Goal: Transaction & Acquisition: Purchase product/service

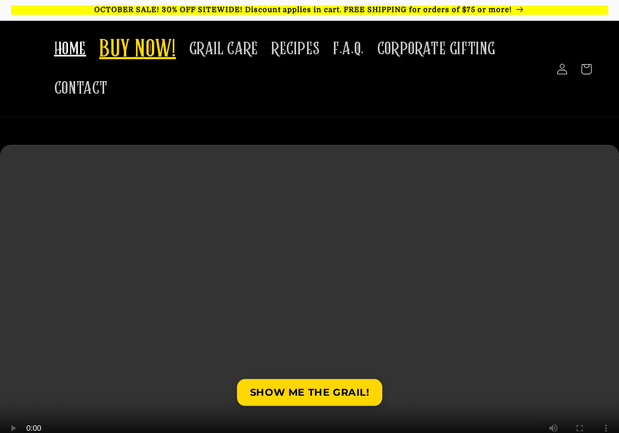
click at [133, 52] on span "BUY NOW!" at bounding box center [137, 50] width 77 height 30
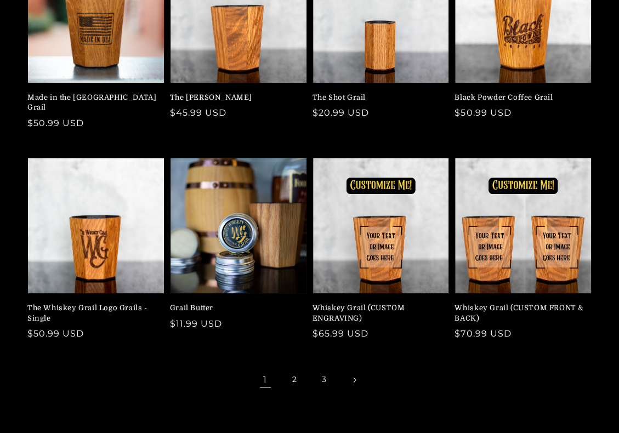
scroll to position [274, 0]
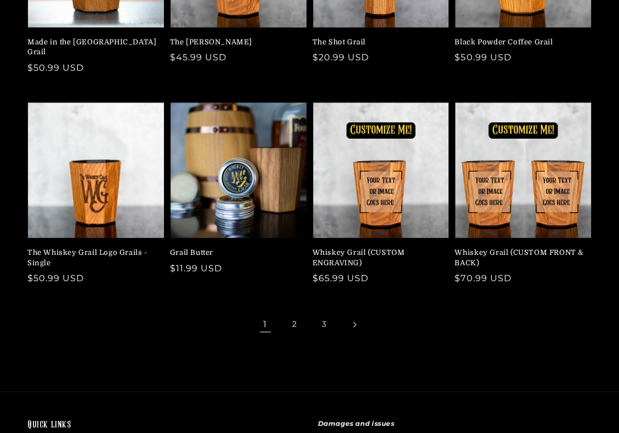
click at [356, 321] on icon "Next page" at bounding box center [353, 324] width 3 height 6
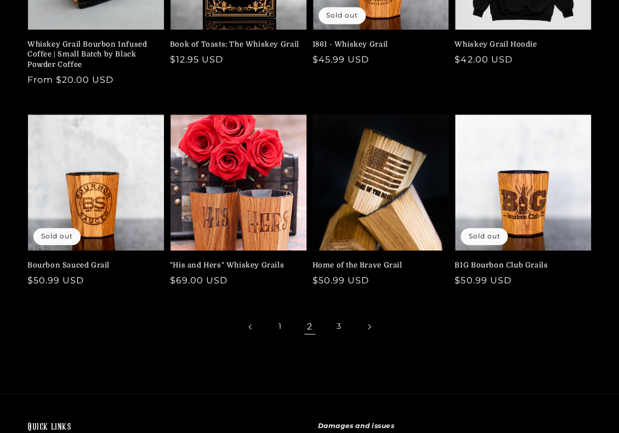
scroll to position [329, 0]
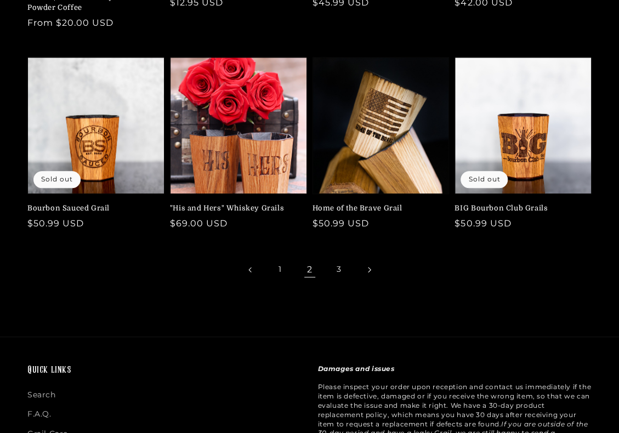
click at [369, 270] on icon "Next page" at bounding box center [368, 269] width 3 height 6
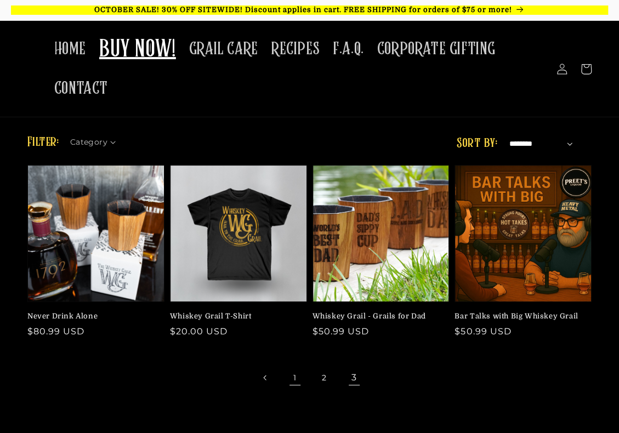
click at [295, 381] on link "1" at bounding box center [295, 377] width 24 height 24
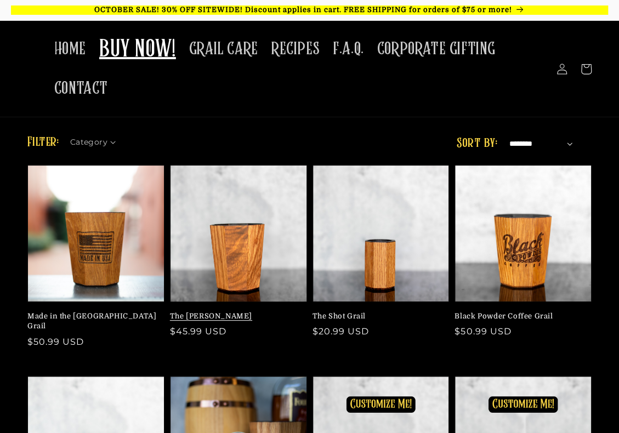
click at [236, 311] on link "The Mash Bill" at bounding box center [235, 316] width 130 height 10
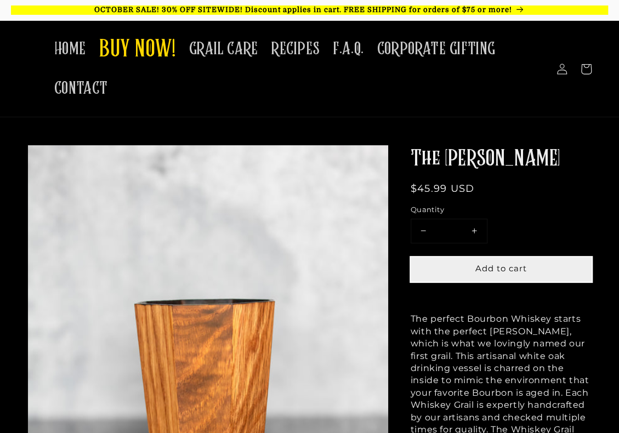
click at [499, 273] on span "Add to cart" at bounding box center [501, 268] width 52 height 10
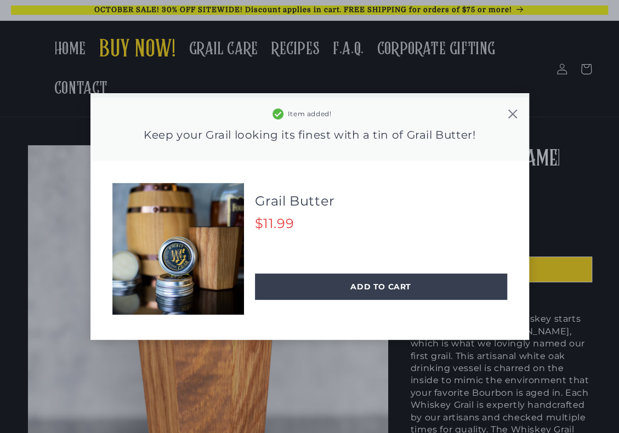
click at [512, 113] on icon at bounding box center [511, 114] width 9 height 9
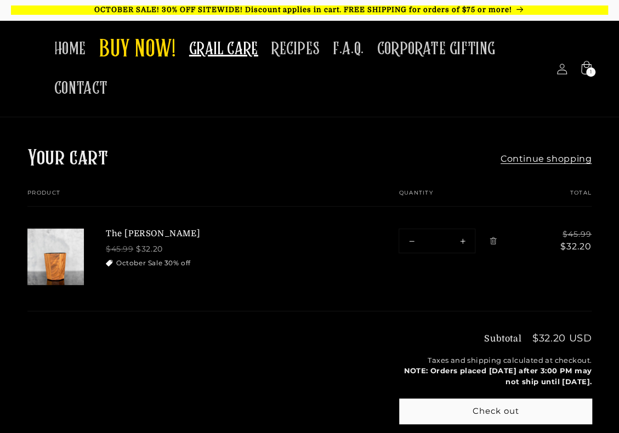
click at [235, 54] on span "GRAIL CARE" at bounding box center [223, 48] width 69 height 21
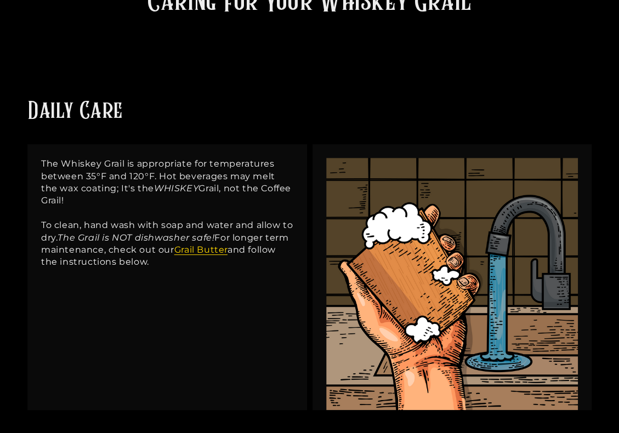
scroll to position [164, 0]
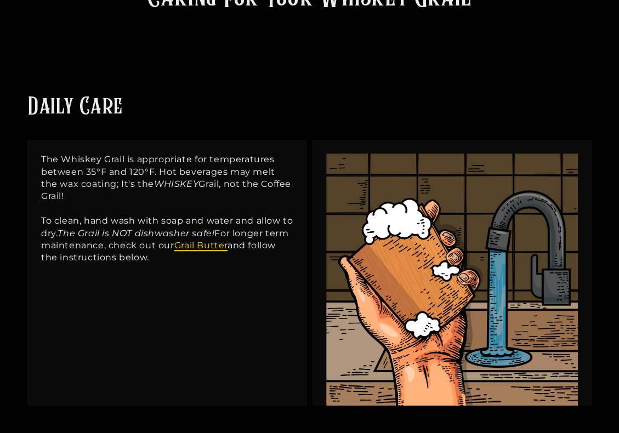
click at [227, 247] on link "Grail Butter" at bounding box center [200, 245] width 53 height 10
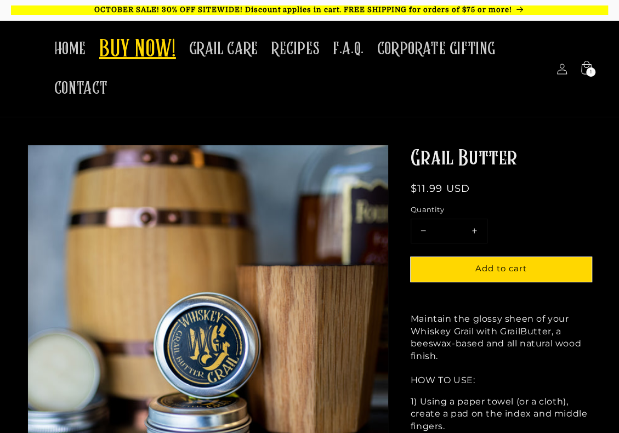
click at [132, 54] on span "BUY NOW!" at bounding box center [137, 50] width 77 height 30
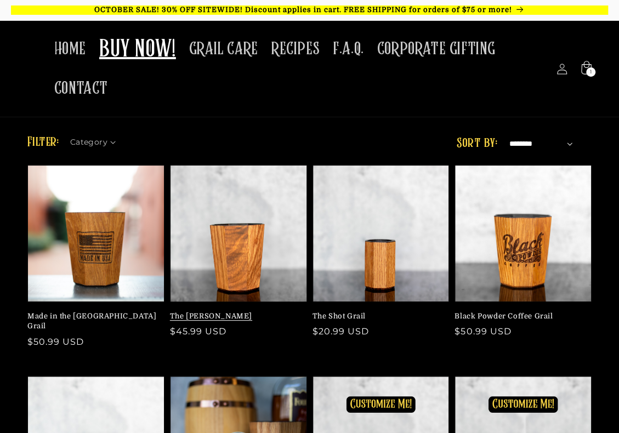
click at [242, 311] on link "The [PERSON_NAME]" at bounding box center [235, 316] width 130 height 10
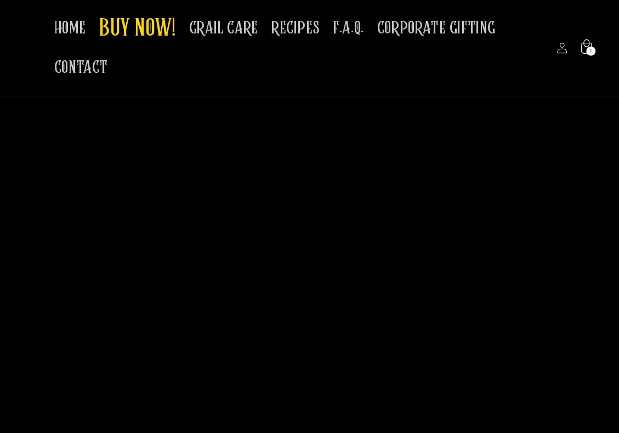
scroll to position [3123, 0]
click at [586, 52] on div "1 1 item" at bounding box center [590, 51] width 9 height 9
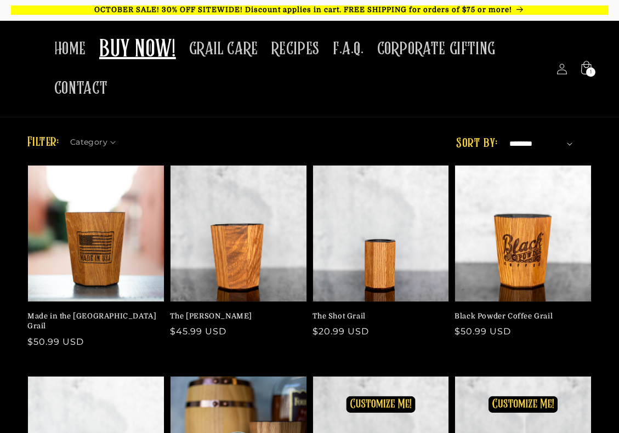
scroll to position [274, 0]
